Goal: Information Seeking & Learning: Check status

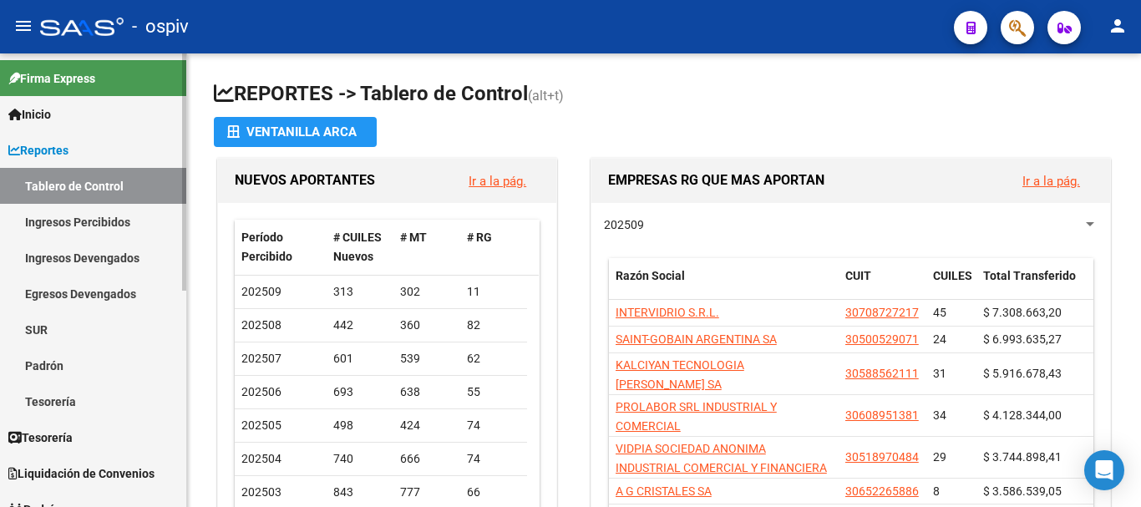
click at [67, 118] on link "Inicio" at bounding box center [93, 114] width 186 height 36
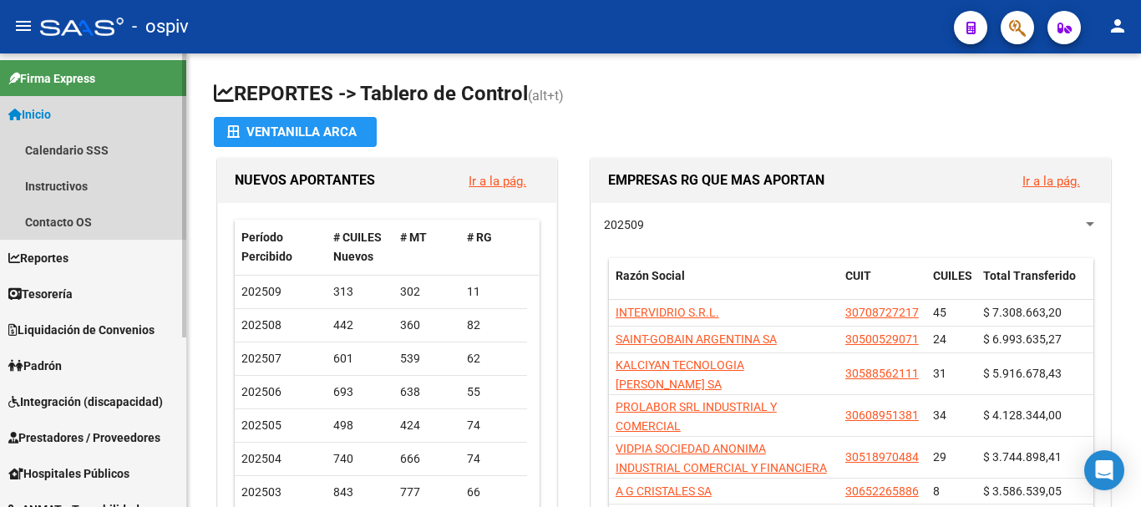
click at [30, 117] on span "Inicio" at bounding box center [29, 114] width 43 height 18
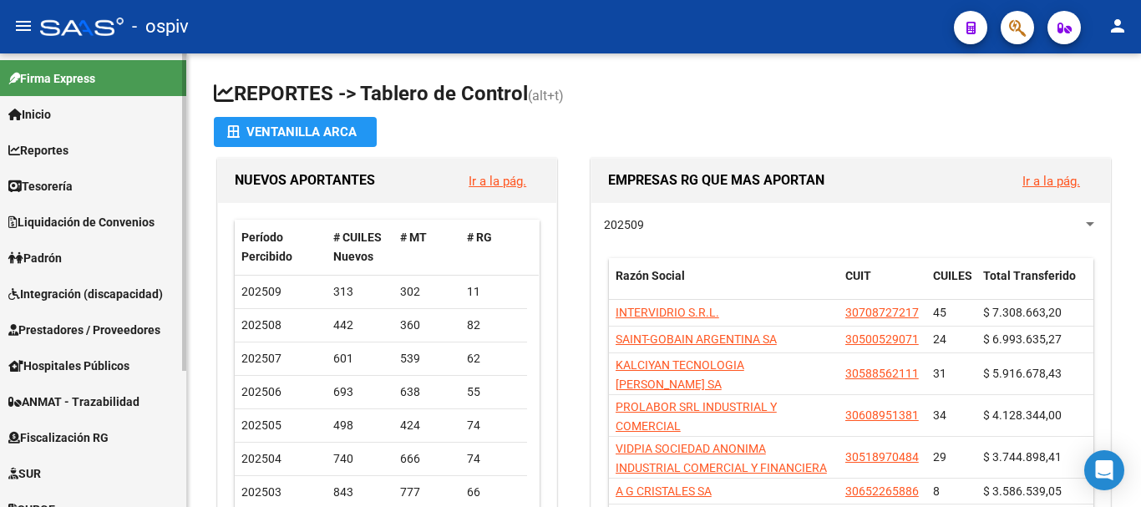
click at [45, 154] on span "Reportes" at bounding box center [38, 150] width 60 height 18
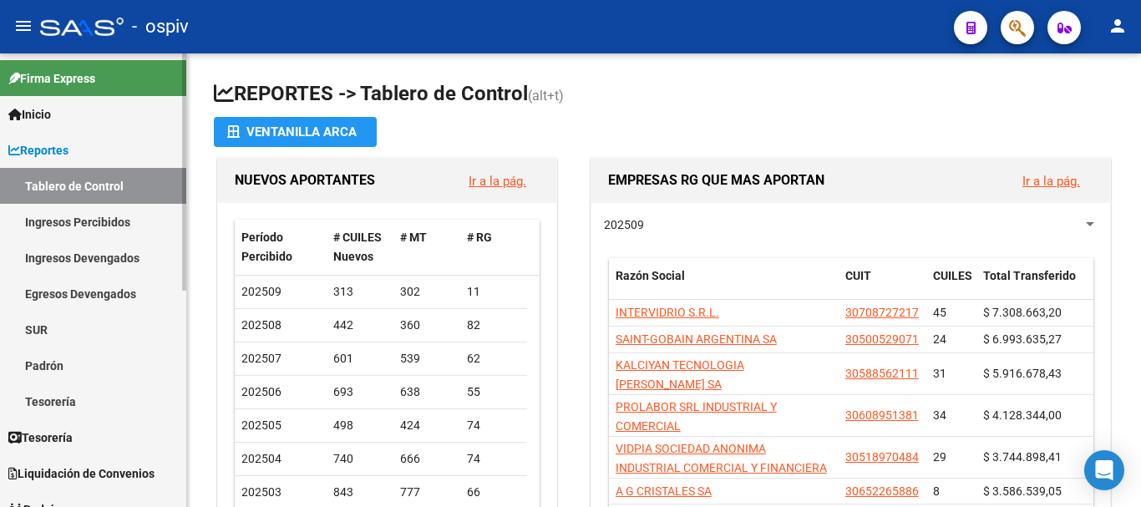
click at [51, 106] on span "Inicio" at bounding box center [29, 114] width 43 height 18
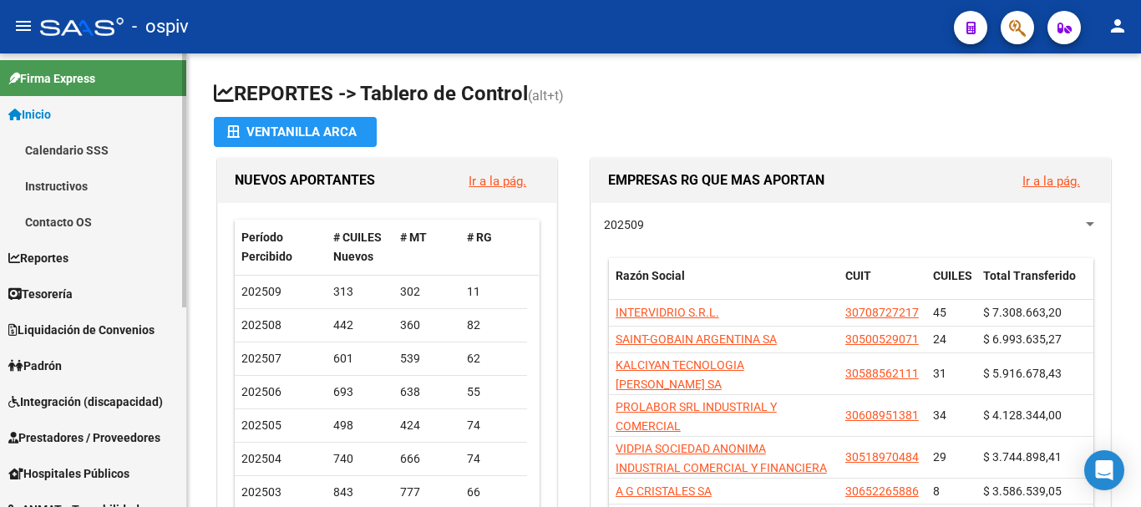
click at [56, 150] on link "Calendario SSS" at bounding box center [93, 150] width 186 height 36
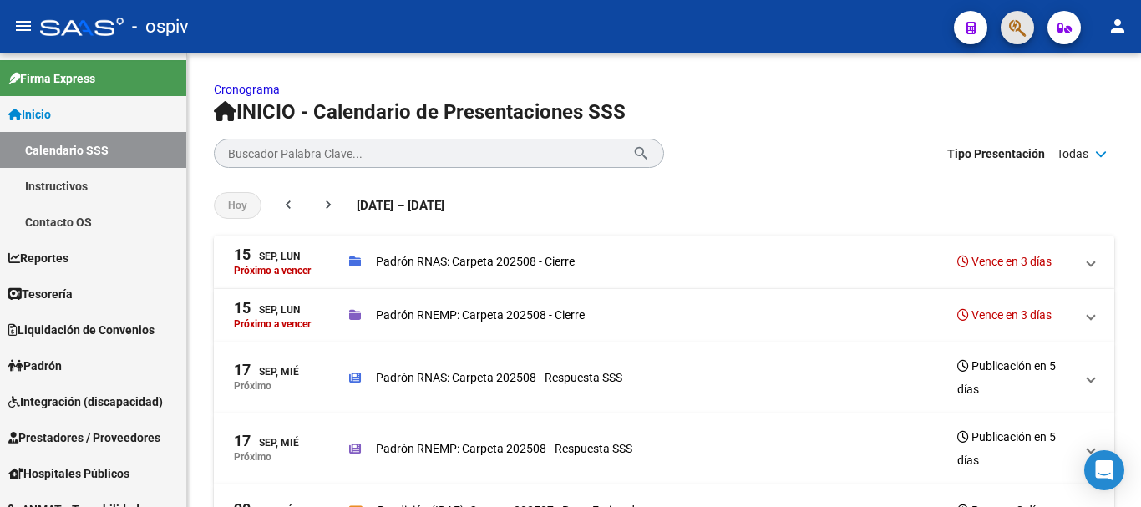
click at [1030, 22] on button "button" at bounding box center [1016, 27] width 33 height 33
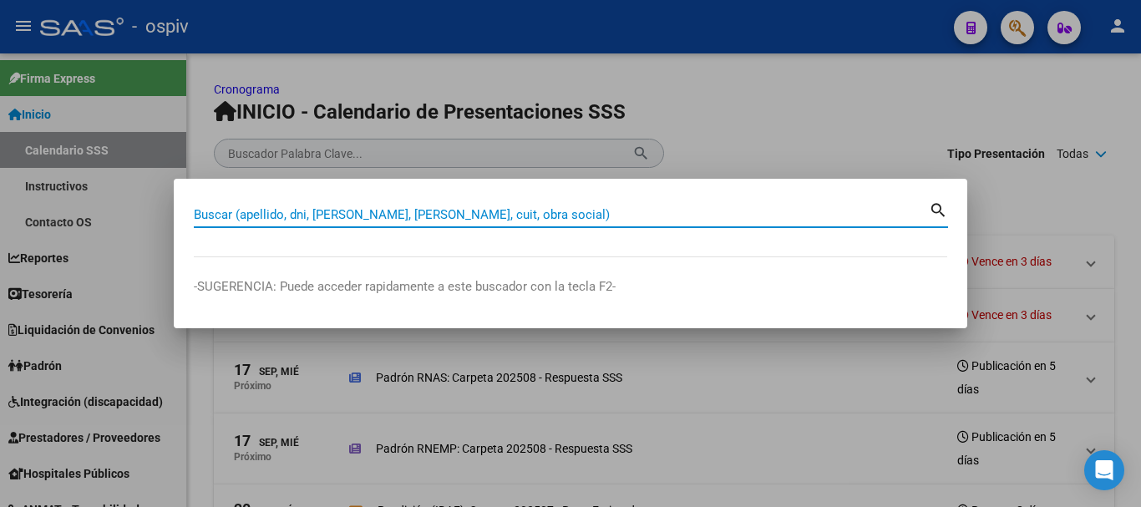
click at [381, 210] on input "Buscar (apellido, dni, [PERSON_NAME], [PERSON_NAME], cuit, obra social)" at bounding box center [561, 214] width 735 height 15
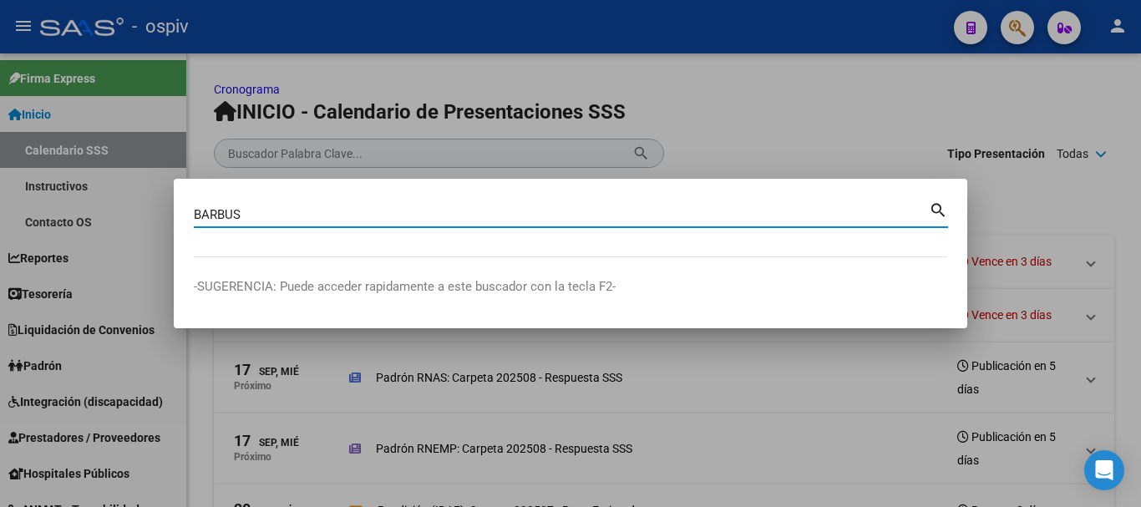
type input "BARBUS"
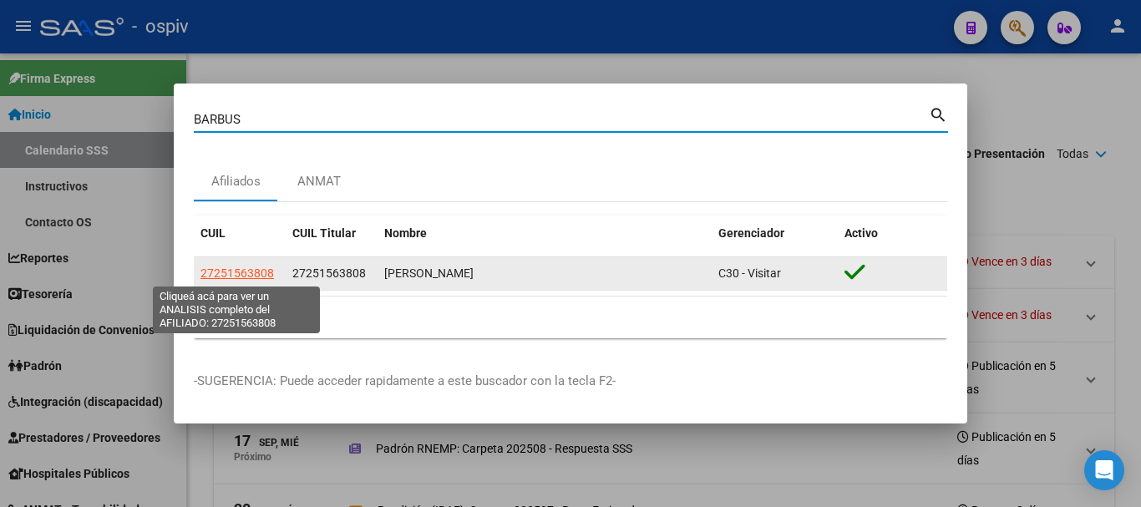
click at [267, 276] on span "27251563808" at bounding box center [236, 272] width 73 height 13
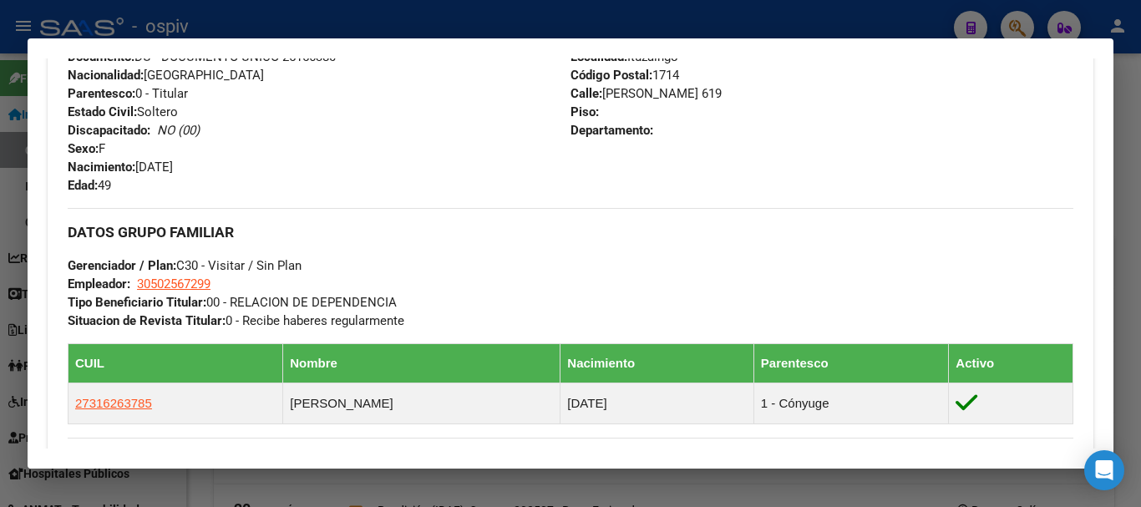
scroll to position [752, 0]
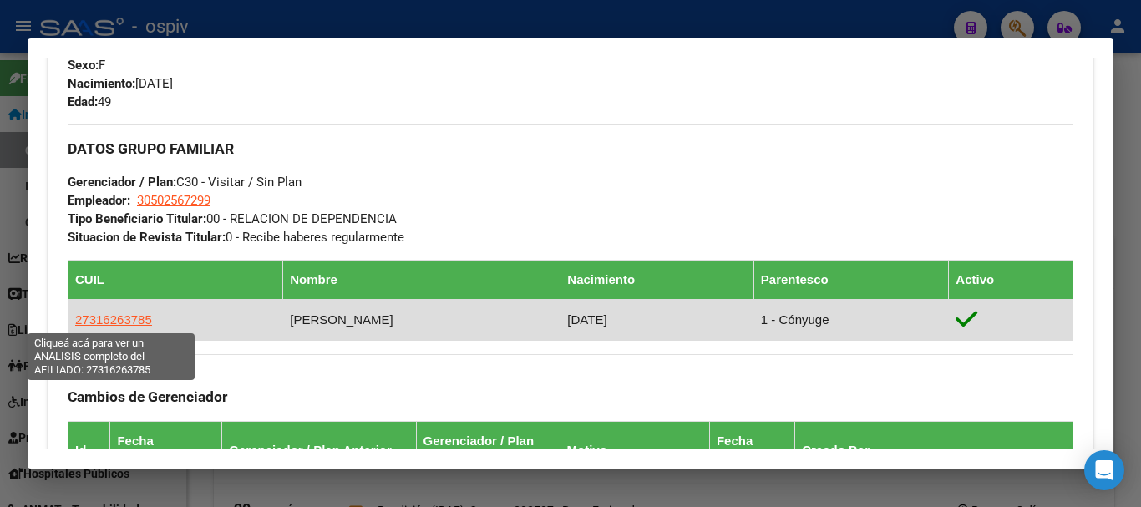
click at [122, 322] on span "27316263785" at bounding box center [113, 319] width 77 height 14
type textarea "27316263785"
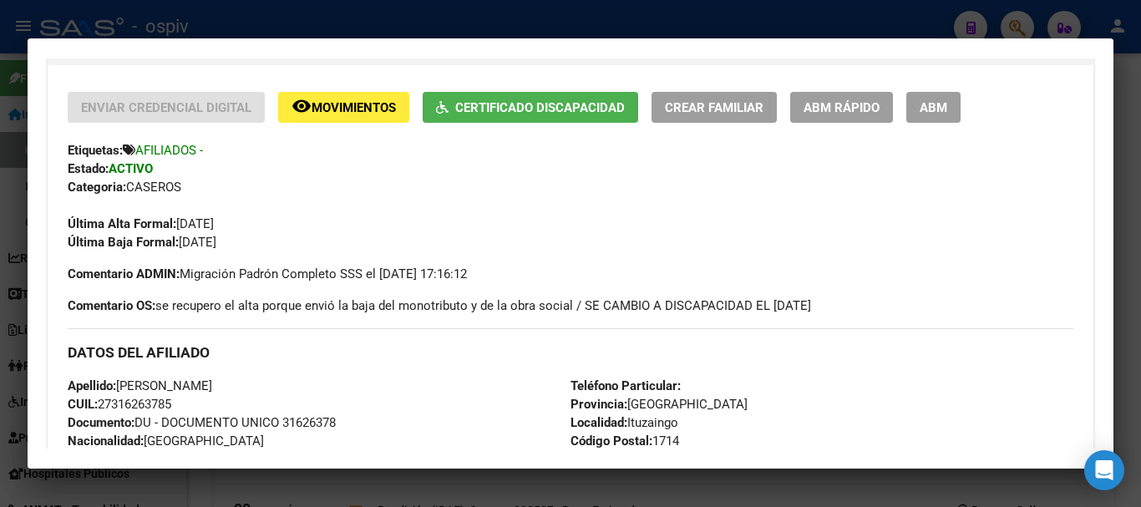
scroll to position [501, 0]
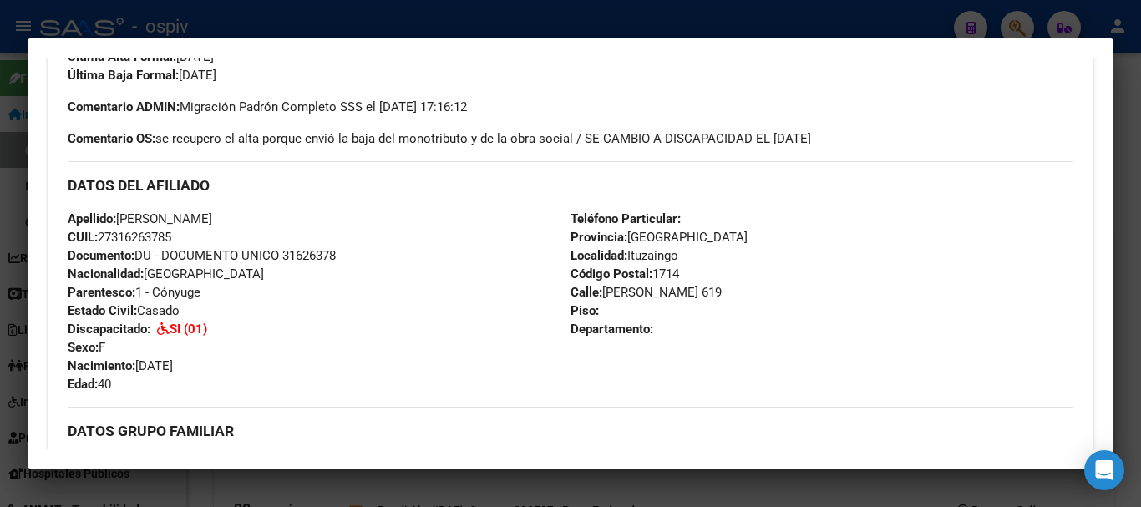
click at [186, 328] on strong "SI (01)" at bounding box center [189, 329] width 38 height 15
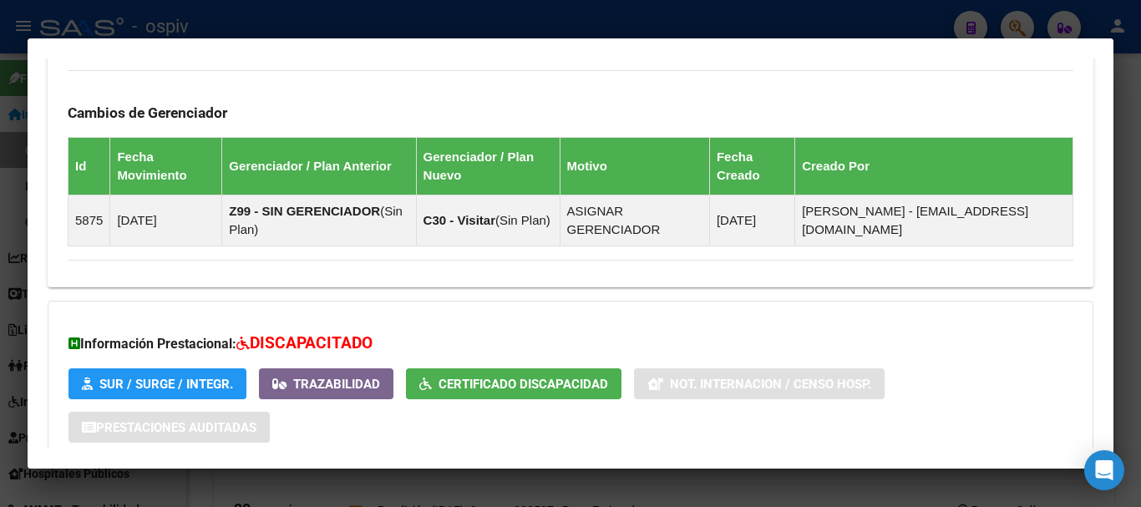
scroll to position [1169, 0]
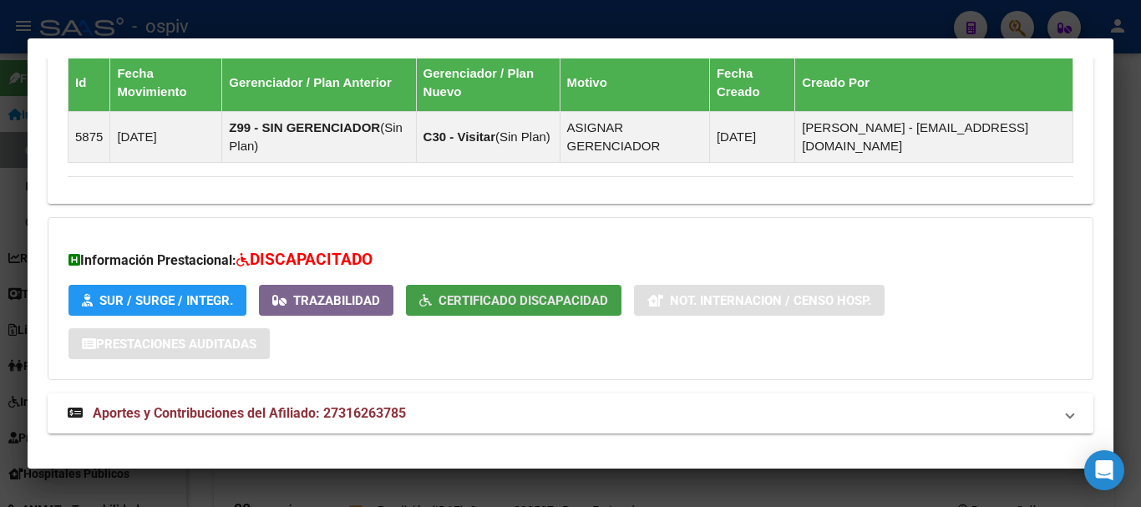
click at [550, 301] on span "Certificado Discapacidad" at bounding box center [523, 300] width 170 height 15
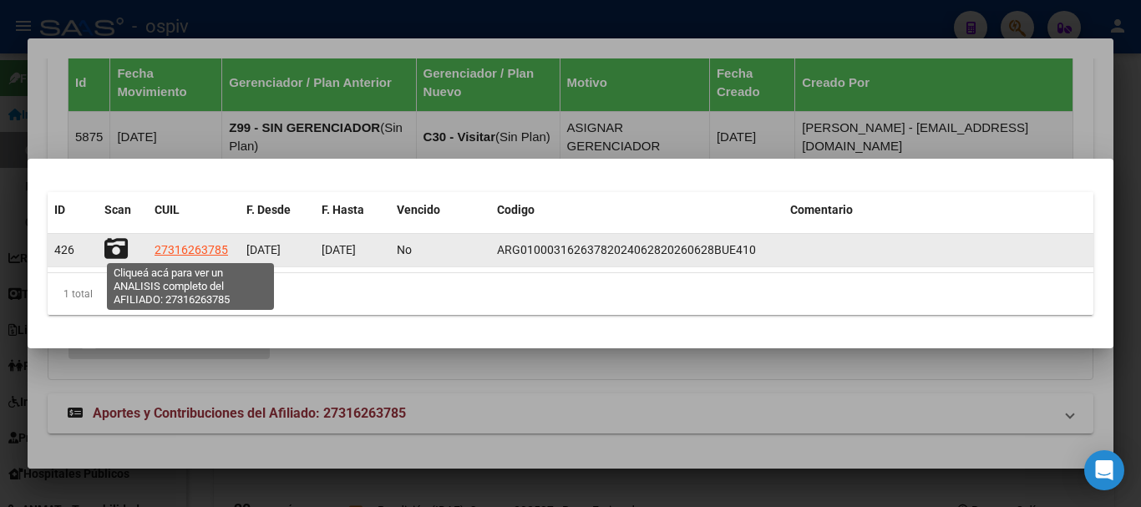
click at [197, 254] on span "27316263785" at bounding box center [190, 249] width 73 height 13
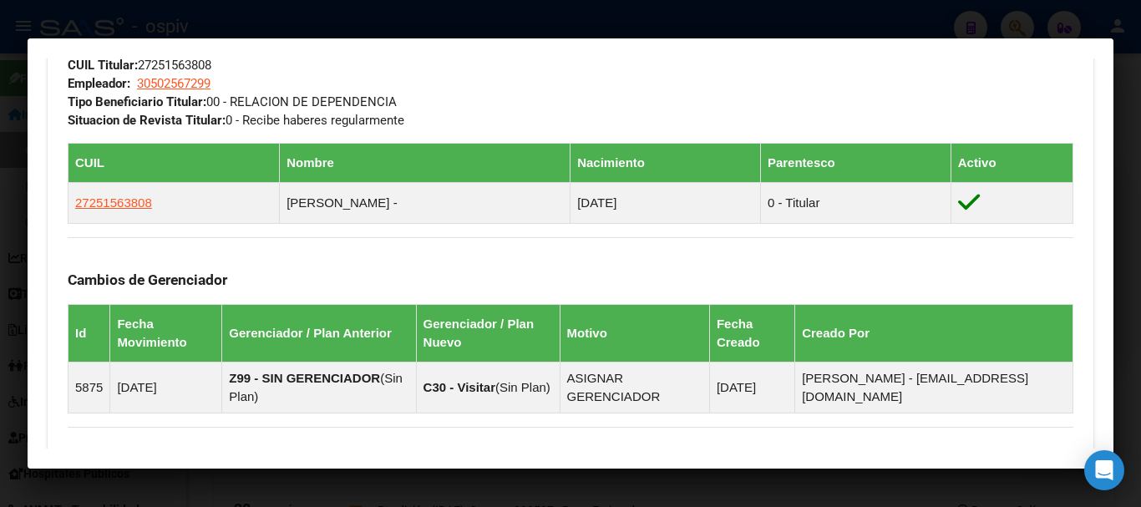
scroll to position [1231, 0]
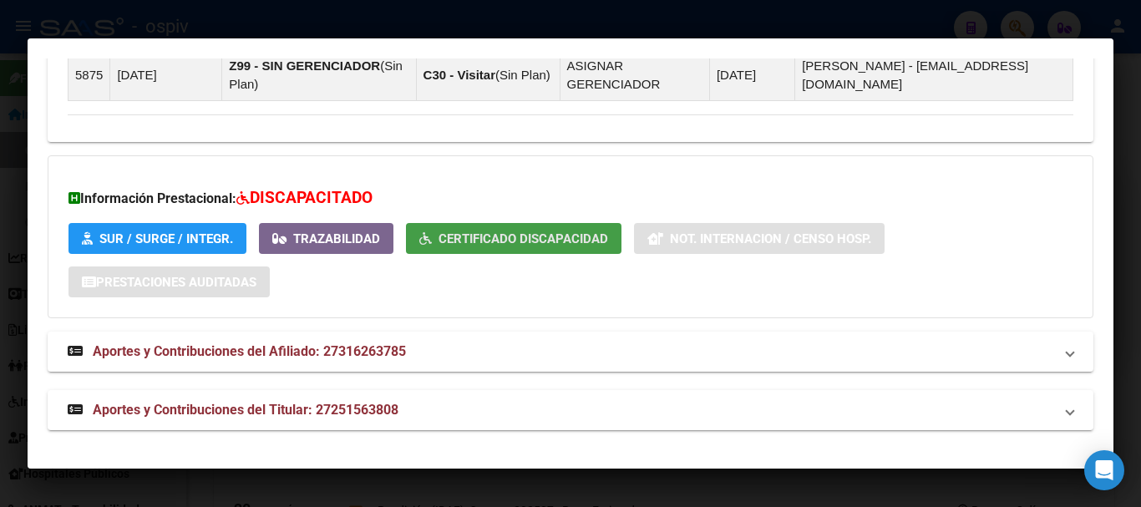
click at [472, 243] on span "Certificado Discapacidad" at bounding box center [523, 238] width 170 height 15
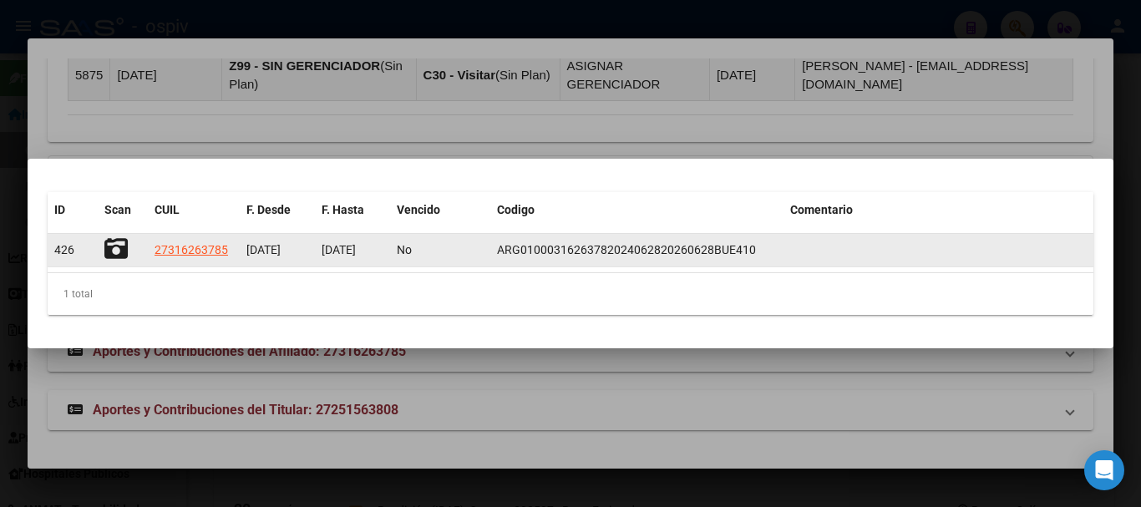
click at [111, 245] on icon at bounding box center [115, 248] width 23 height 23
click at [585, 248] on span "ARG01000316263782024062820260628BUE410" at bounding box center [626, 249] width 259 height 13
click at [400, 245] on span "No" at bounding box center [404, 249] width 15 height 13
click at [114, 244] on icon at bounding box center [115, 248] width 23 height 23
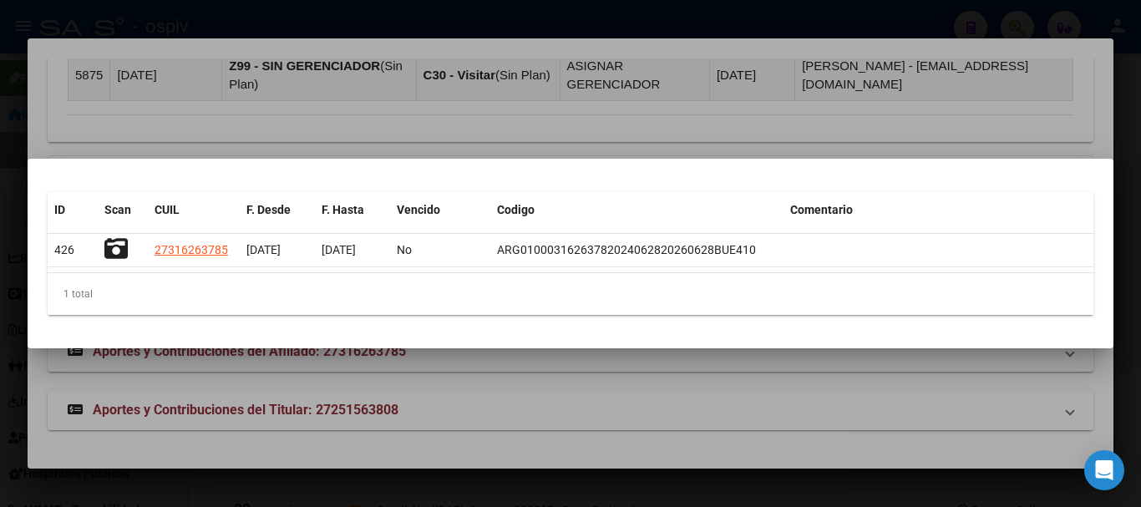
click at [355, 129] on div at bounding box center [570, 253] width 1141 height 507
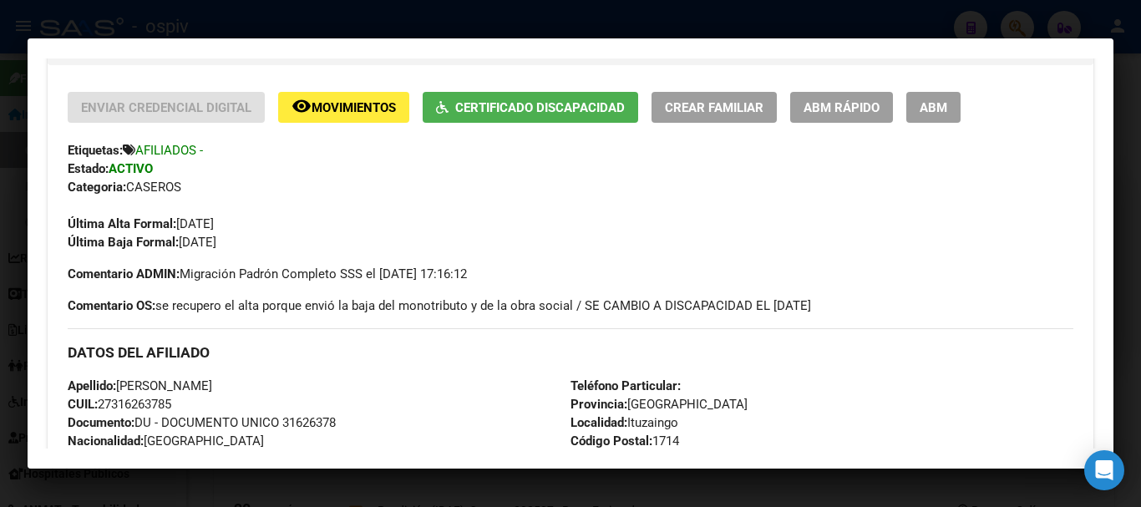
scroll to position [501, 0]
